Goal: Task Accomplishment & Management: Manage account settings

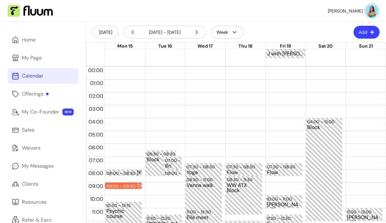
scroll to position [134, 0]
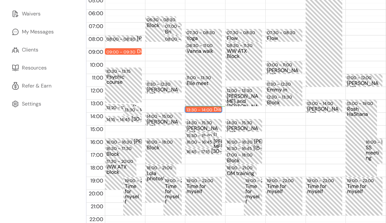
click at [208, 108] on div "13:30 – 14:00" at bounding box center [200, 110] width 27 height 6
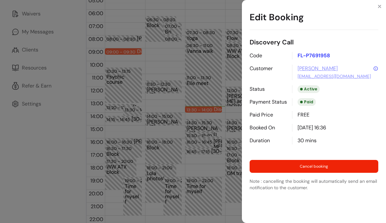
drag, startPoint x: 337, startPoint y: 70, endPoint x: 293, endPoint y: 71, distance: 44.1
click at [293, 71] on div "[PERSON_NAME] [EMAIL_ADDRESS][DOMAIN_NAME]" at bounding box center [335, 72] width 86 height 15
copy link "[PERSON_NAME]"
click at [146, 163] on div "Edit Booking Discovery Call Code FL-P7691958 Customer [PERSON_NAME] [EMAIL_ADDR…" at bounding box center [193, 111] width 386 height 223
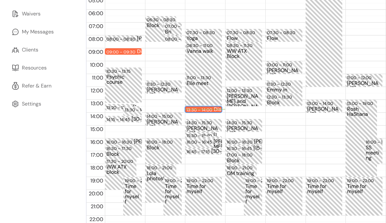
click at [198, 108] on div "13:30 – 14:00" at bounding box center [200, 110] width 27 height 6
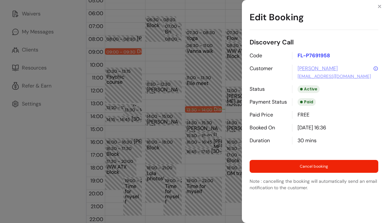
click at [327, 75] on link "[EMAIL_ADDRESS][DOMAIN_NAME]" at bounding box center [334, 76] width 73 height 6
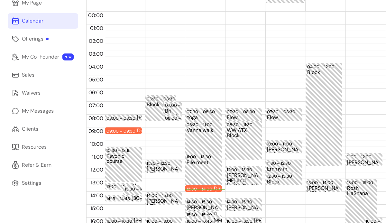
scroll to position [55, 0]
click at [204, 188] on div "13:30 – 14:00" at bounding box center [200, 189] width 27 height 6
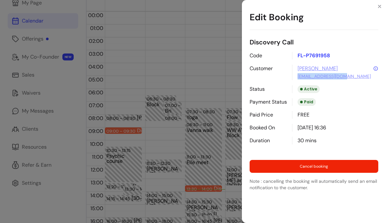
drag, startPoint x: 346, startPoint y: 77, endPoint x: 296, endPoint y: 79, distance: 49.9
click at [297, 79] on div "[PERSON_NAME] [EMAIL_ADDRESS][DOMAIN_NAME]" at bounding box center [335, 72] width 86 height 15
copy link "[EMAIL_ADDRESS][DOMAIN_NAME]"
